Goal: Information Seeking & Learning: Learn about a topic

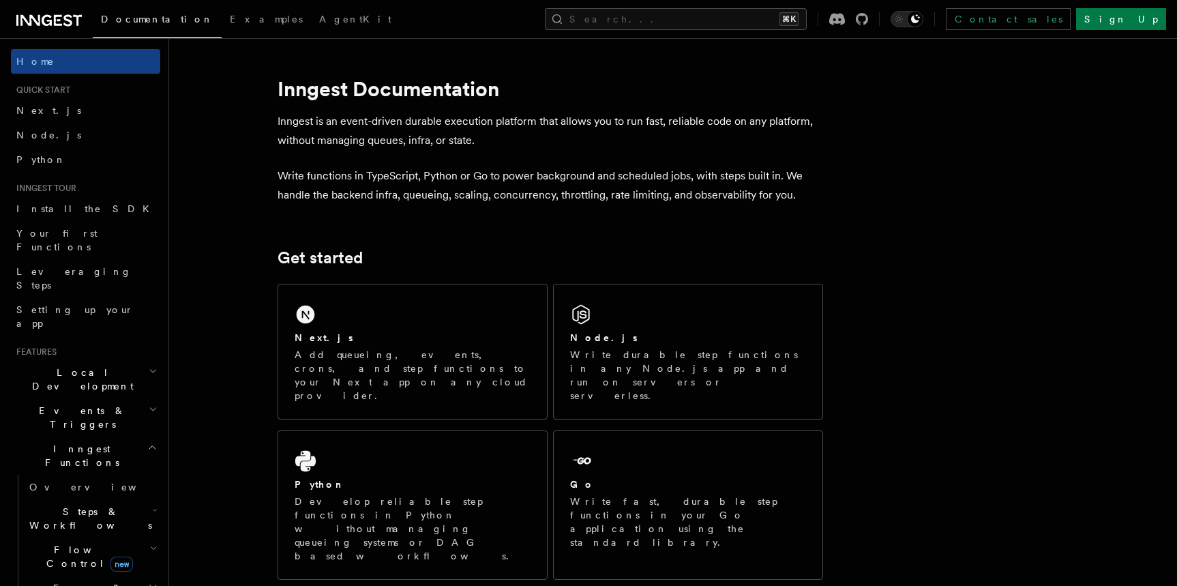
click at [72, 19] on icon at bounding box center [48, 20] width 65 height 16
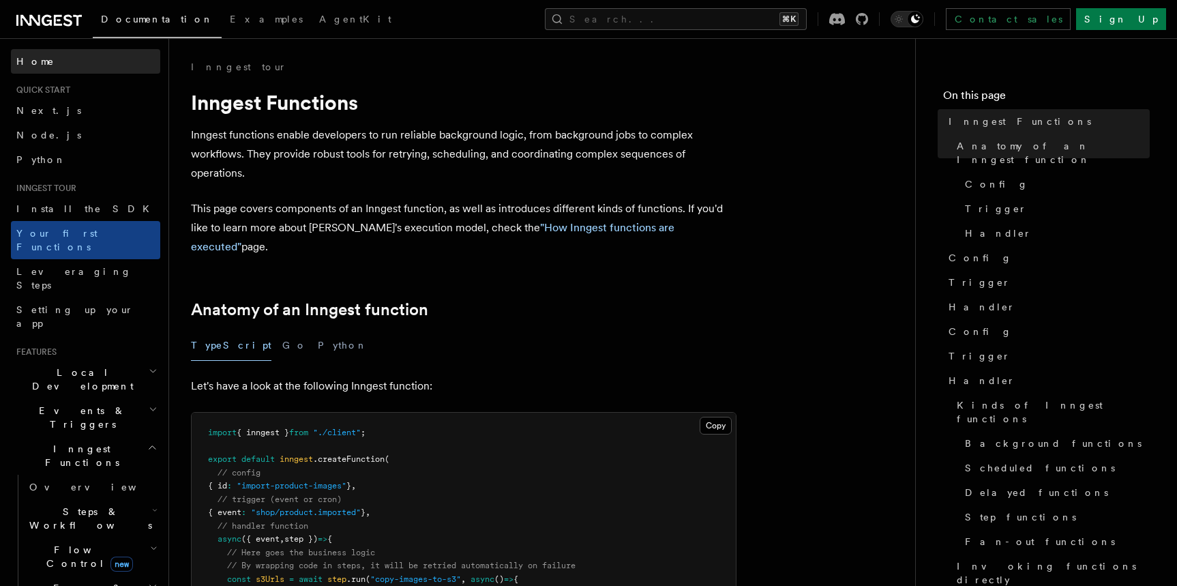
click at [31, 65] on span "Home" at bounding box center [35, 62] width 38 height 14
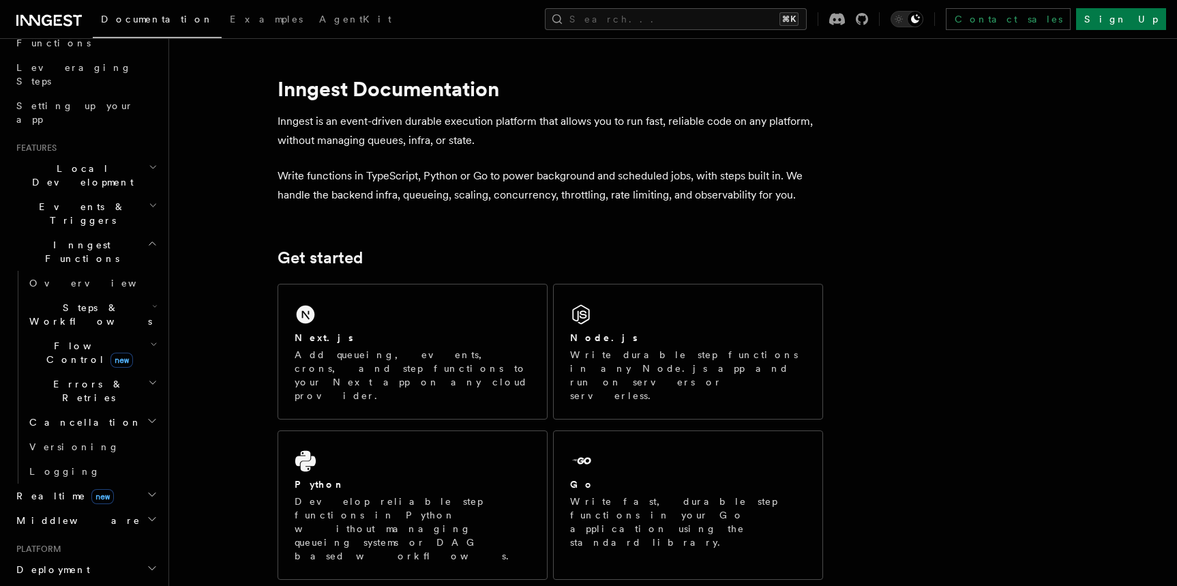
scroll to position [505, 0]
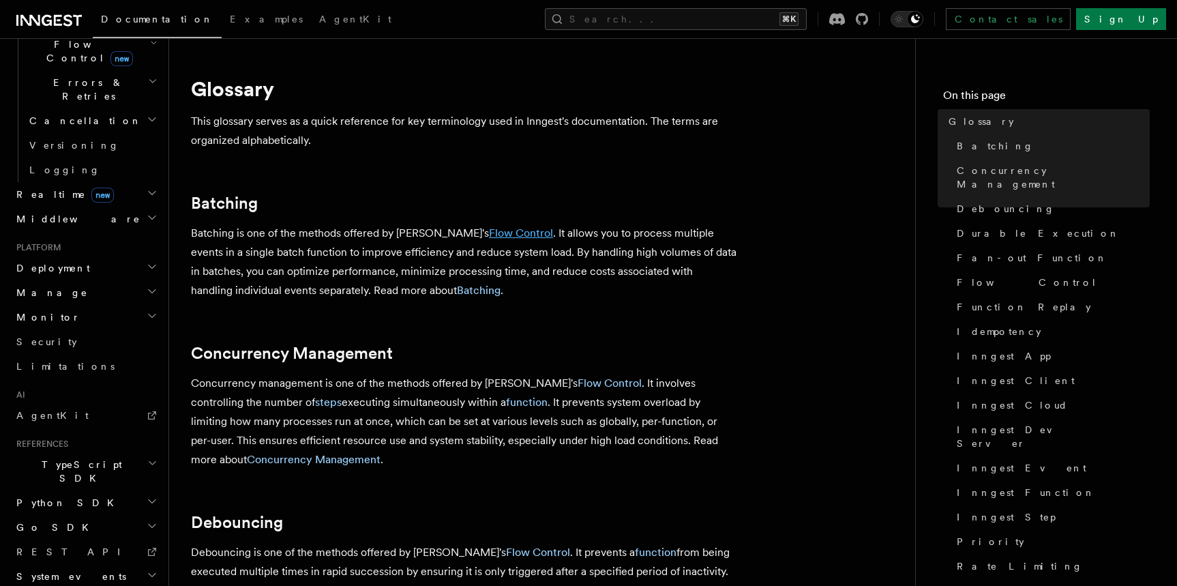
click at [489, 237] on link "Flow Control" at bounding box center [521, 232] width 64 height 13
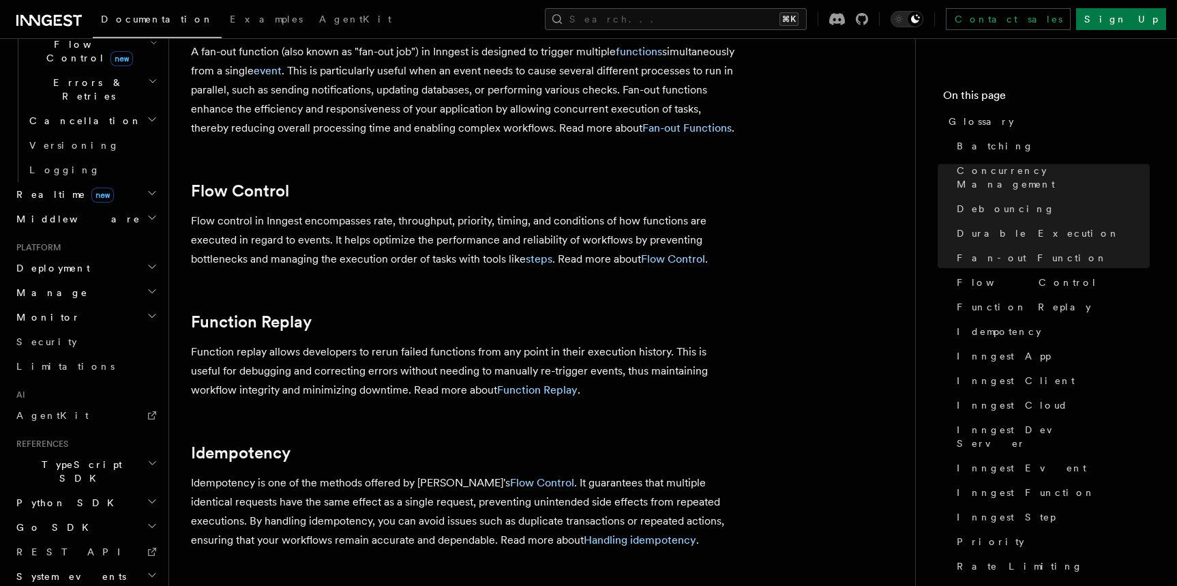
scroll to position [974, 0]
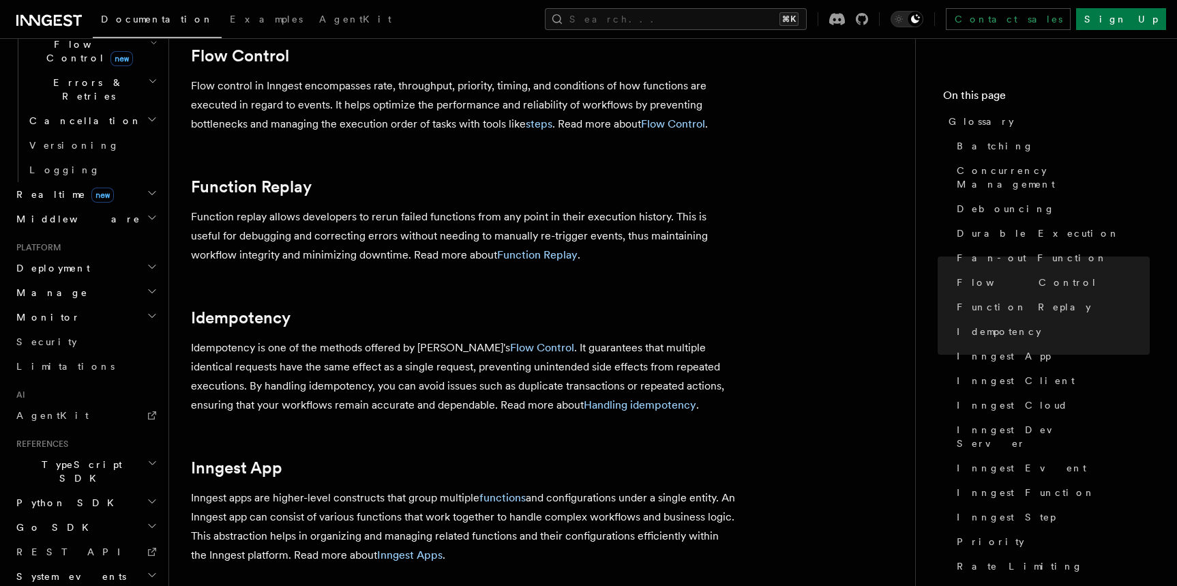
click at [57, 305] on h2 "Monitor" at bounding box center [85, 317] width 149 height 25
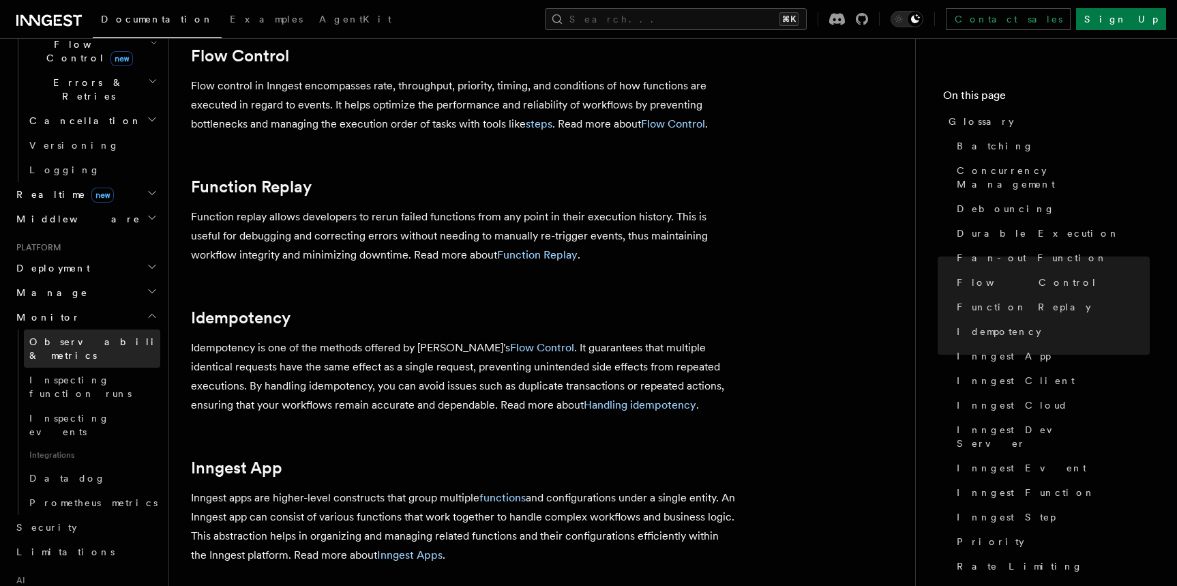
click at [82, 336] on span "Observability & metrics" at bounding box center [99, 348] width 140 height 25
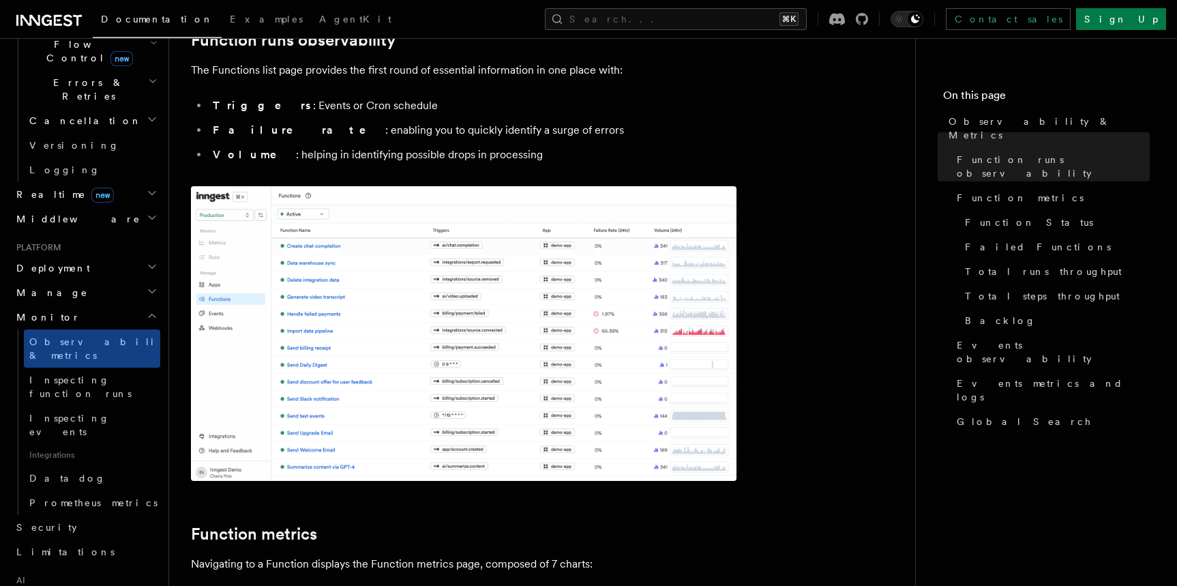
scroll to position [232, 0]
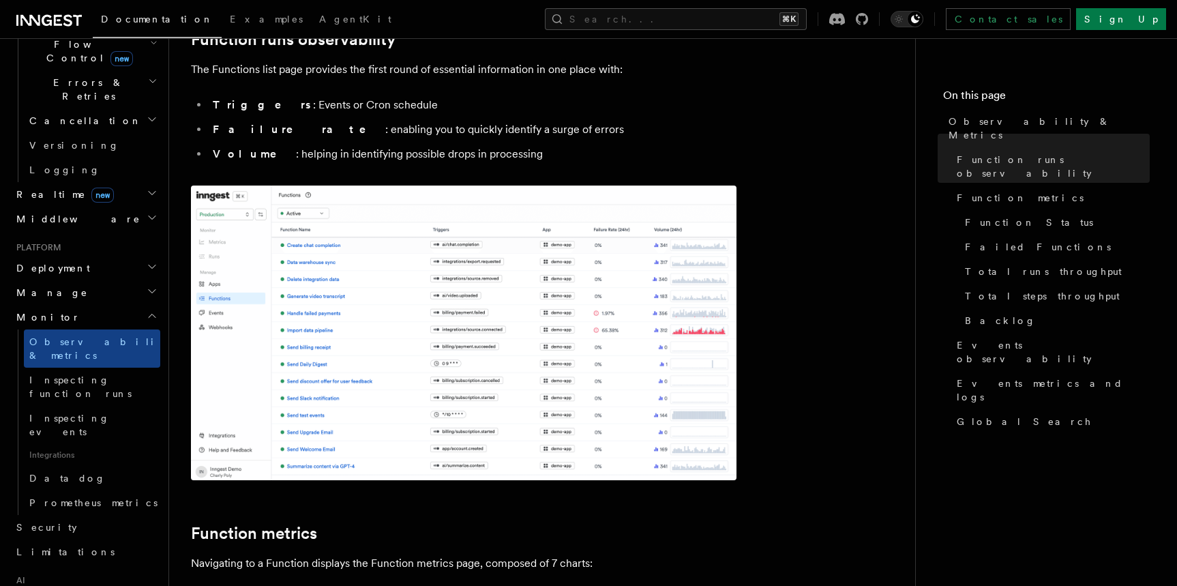
click at [384, 275] on img at bounding box center [464, 332] width 546 height 295
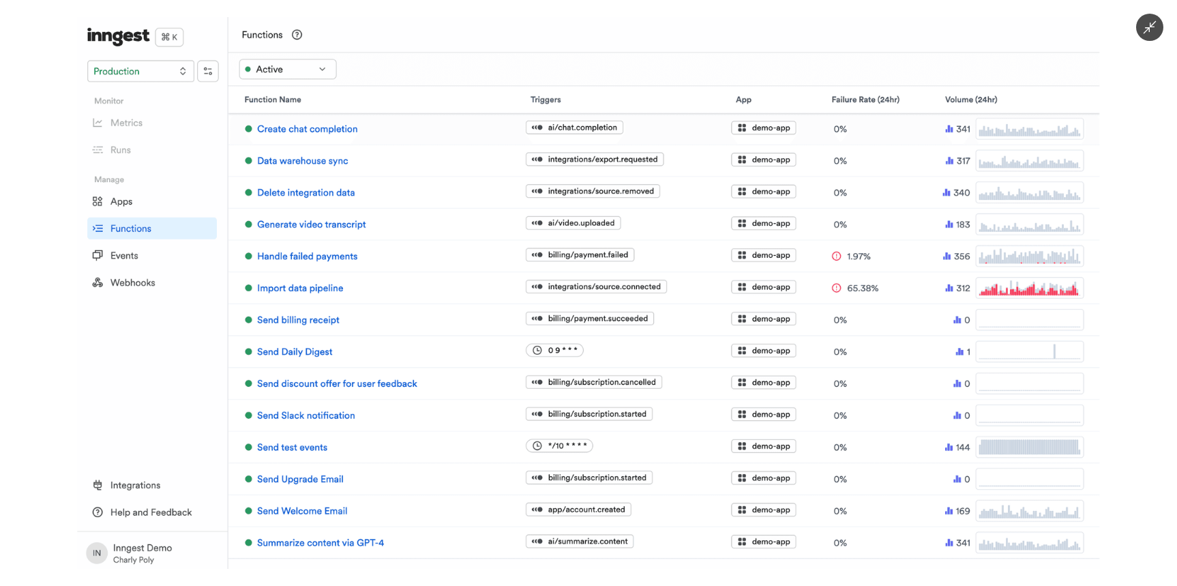
click at [528, 147] on img at bounding box center [588, 293] width 1022 height 552
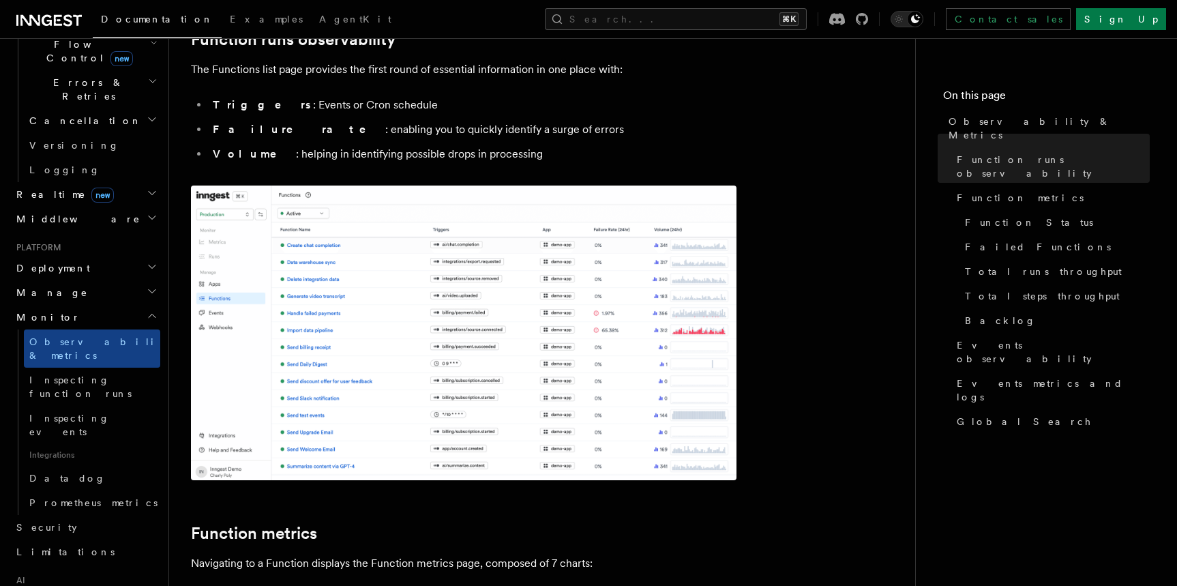
click at [51, 188] on span "Realtime new" at bounding box center [62, 195] width 103 height 14
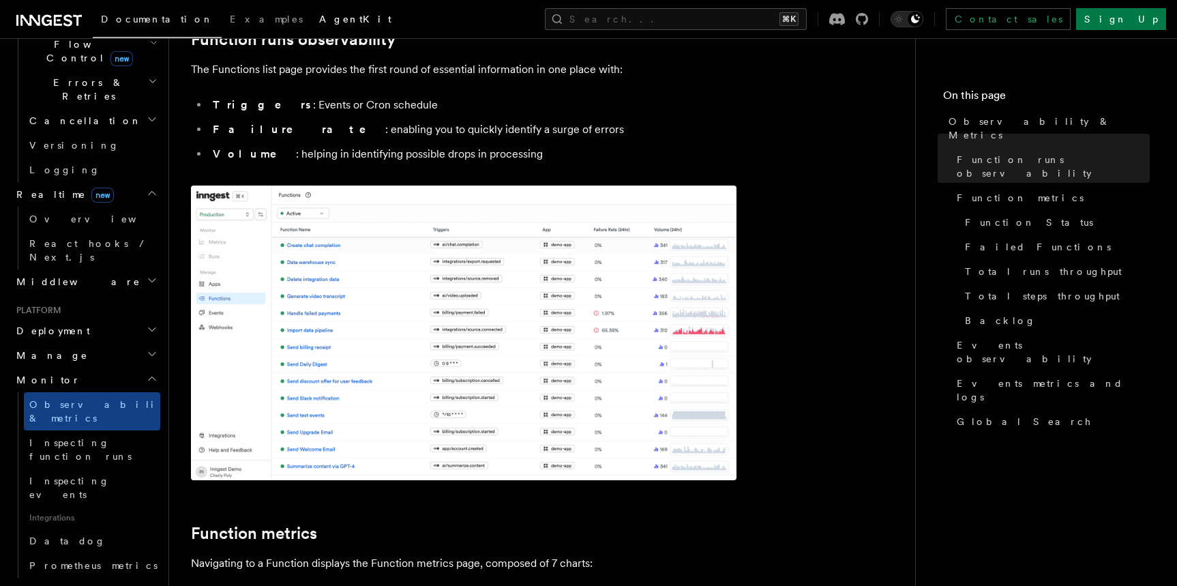
click at [319, 20] on span "AgentKit" at bounding box center [355, 19] width 72 height 11
